Goal: Check status: Check status

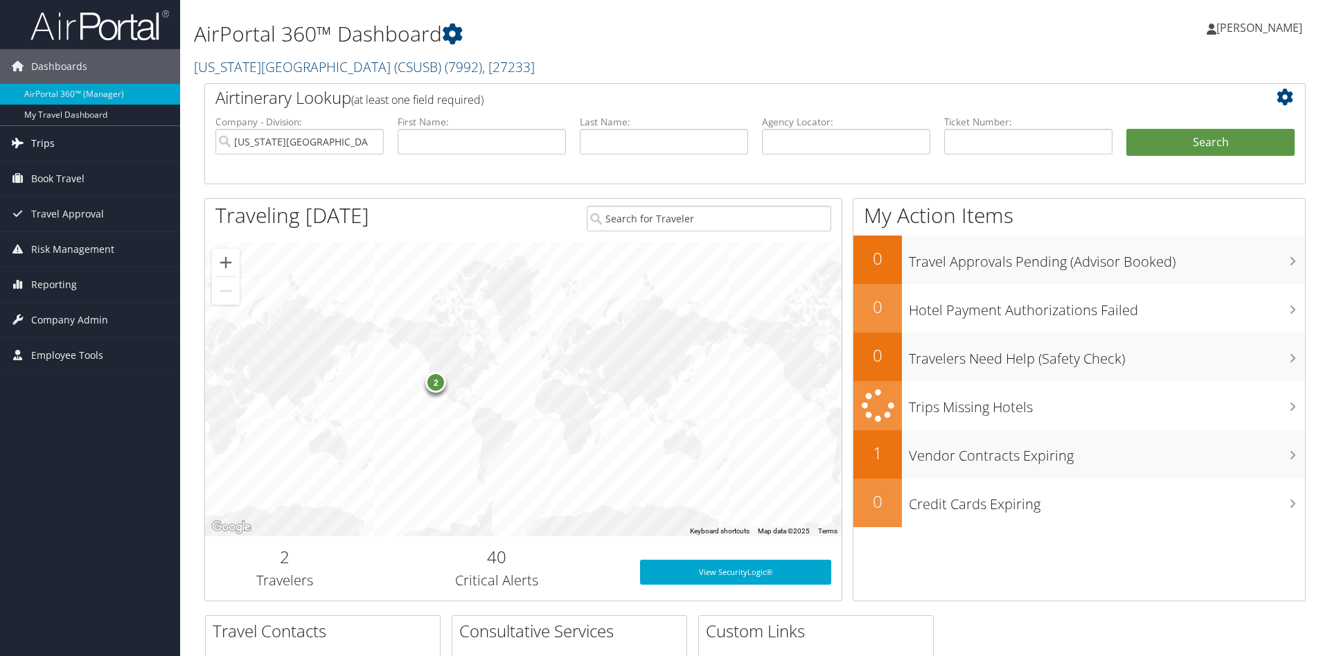
click at [48, 146] on span "Trips" at bounding box center [43, 143] width 24 height 35
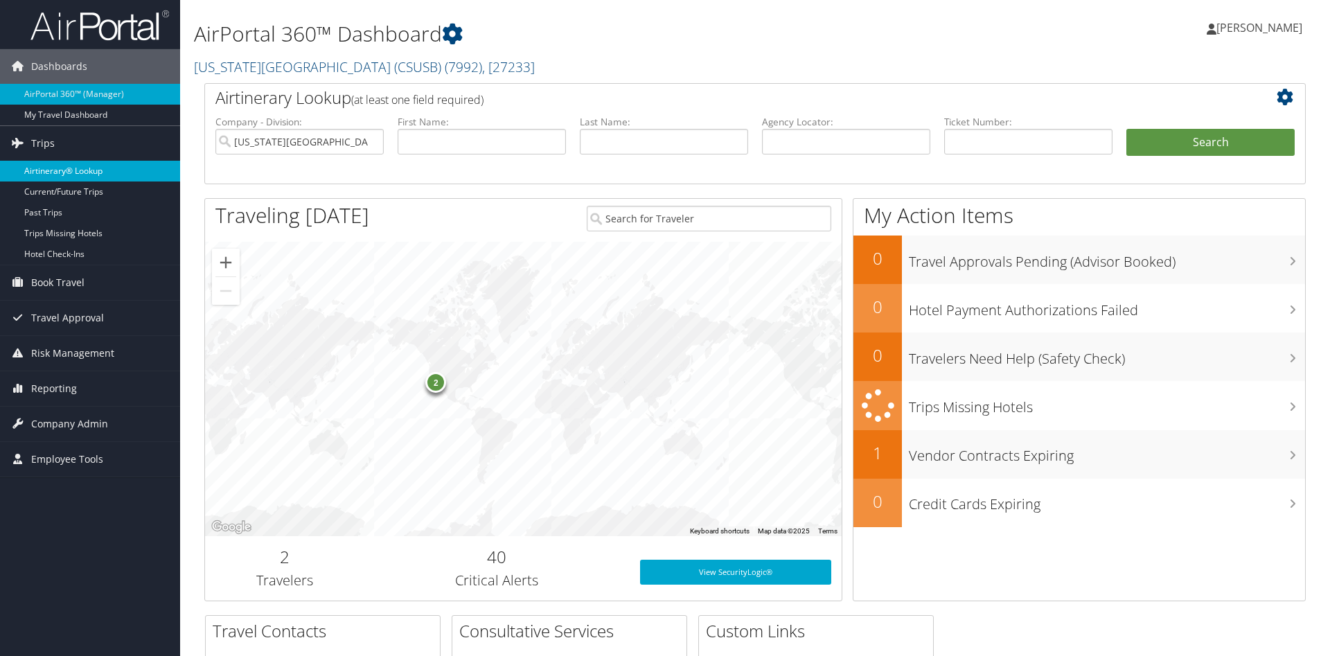
click at [55, 174] on link "Airtinerary® Lookup" at bounding box center [90, 171] width 180 height 21
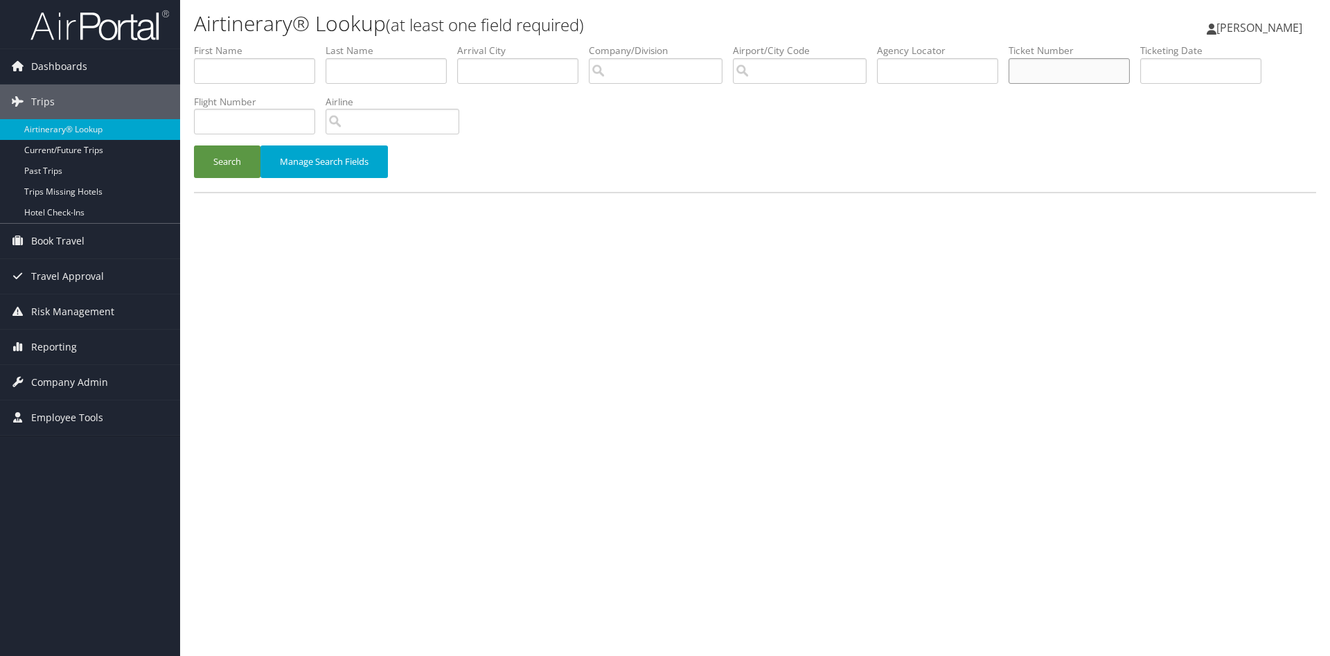
click at [1098, 66] on input "text" at bounding box center [1068, 71] width 121 height 26
paste input "8900897451501"
click at [1070, 70] on input "8900897451501" at bounding box center [1068, 71] width 121 height 26
type input "8900897451501"
click at [194, 145] on button "Search" at bounding box center [227, 161] width 66 height 33
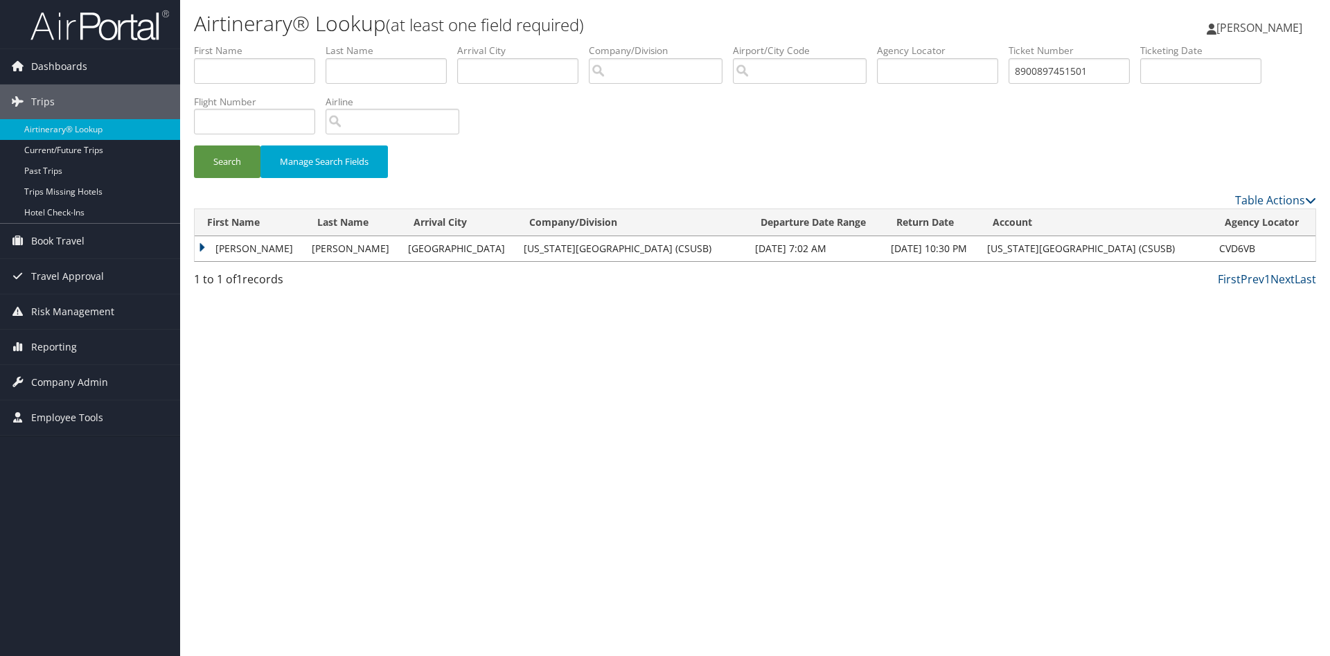
click at [256, 248] on td "ENRIQUE" at bounding box center [250, 248] width 110 height 25
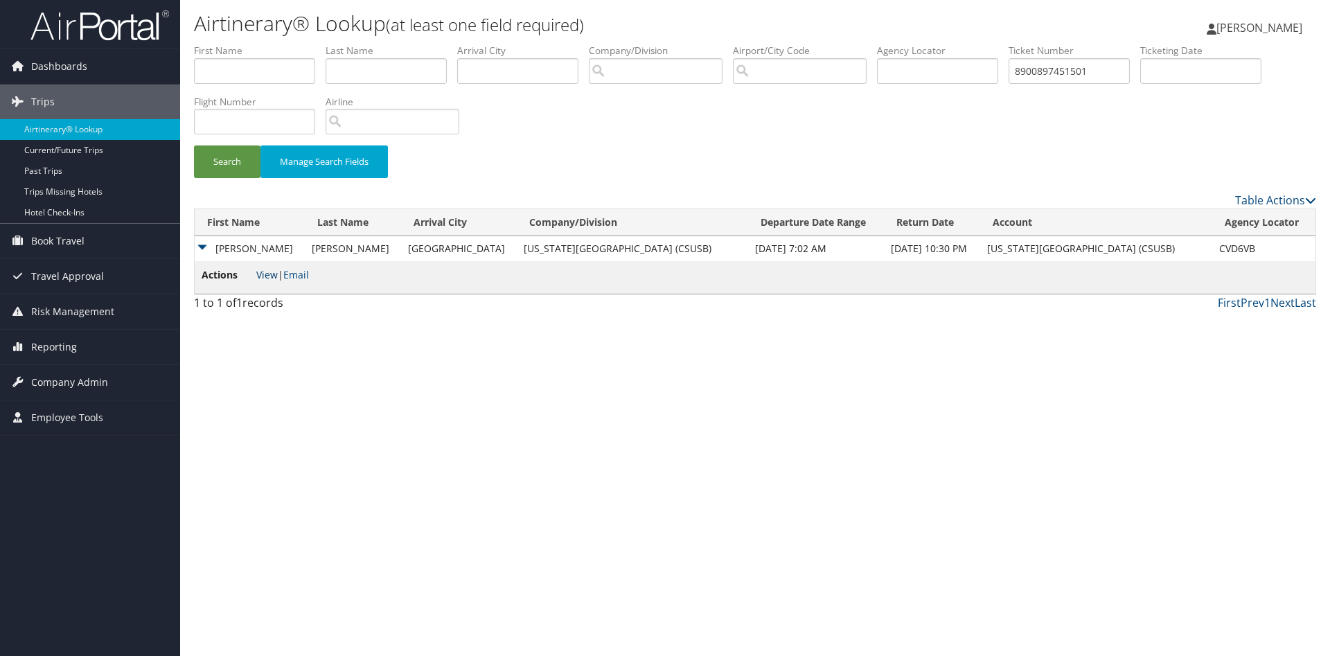
click at [267, 276] on link "View" at bounding box center [266, 274] width 21 height 13
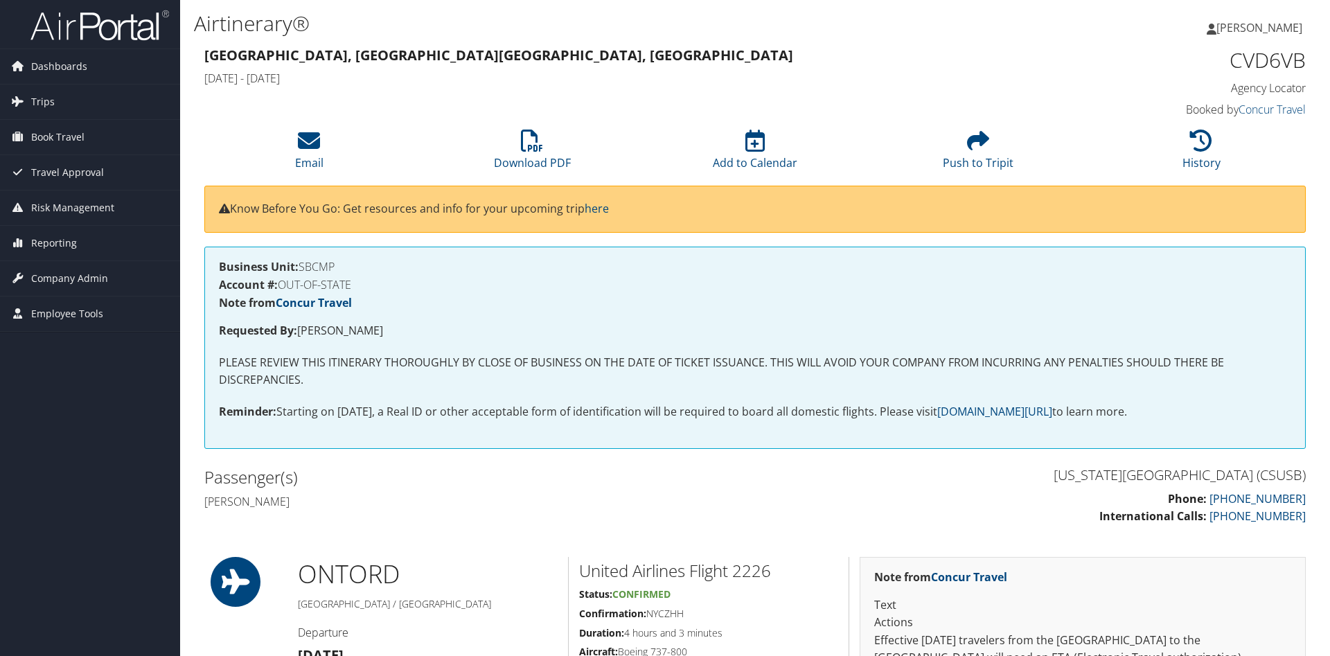
scroll to position [71, 0]
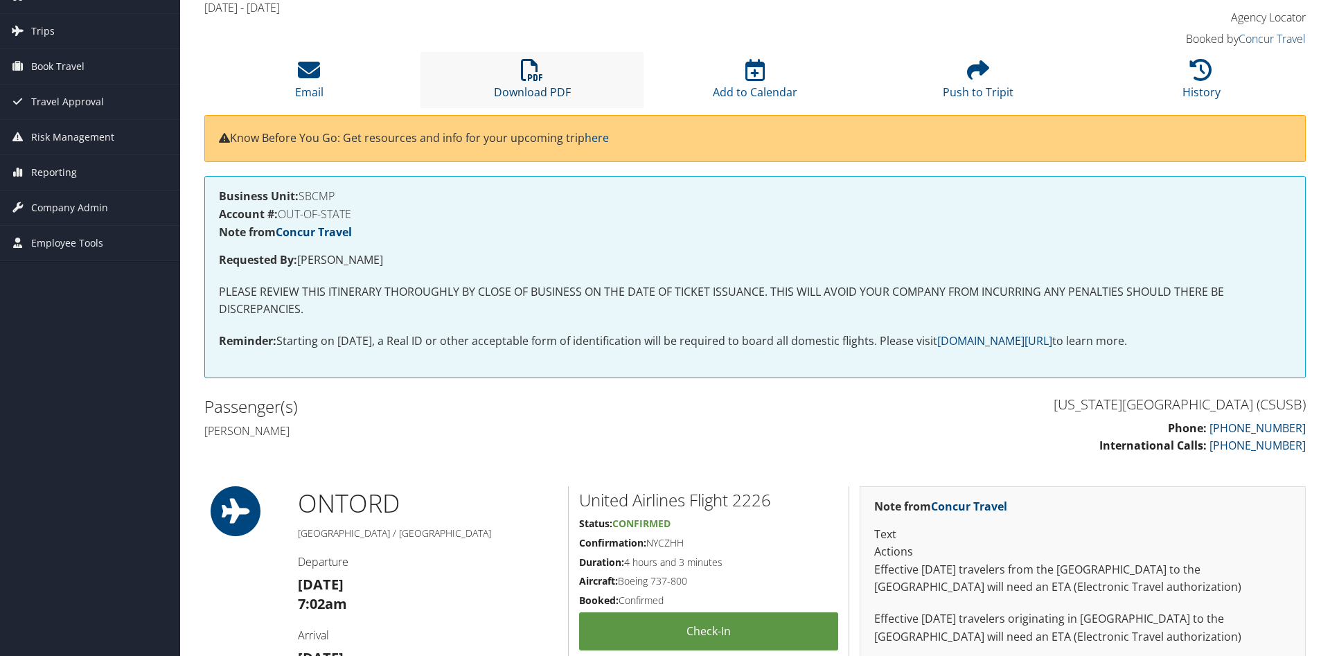
click at [526, 73] on icon at bounding box center [532, 70] width 22 height 22
